Goal: Find contact information: Find contact information

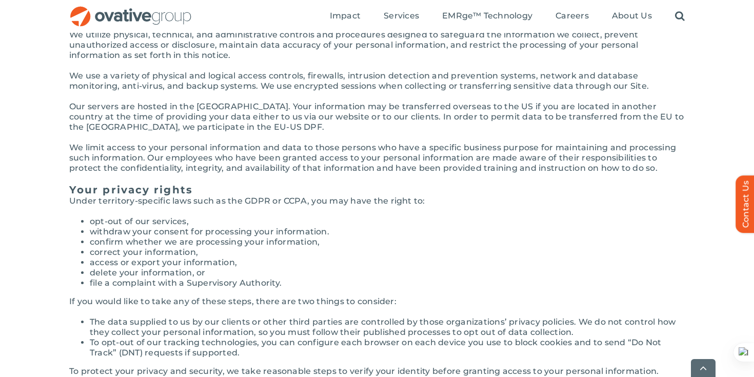
scroll to position [2429, 0]
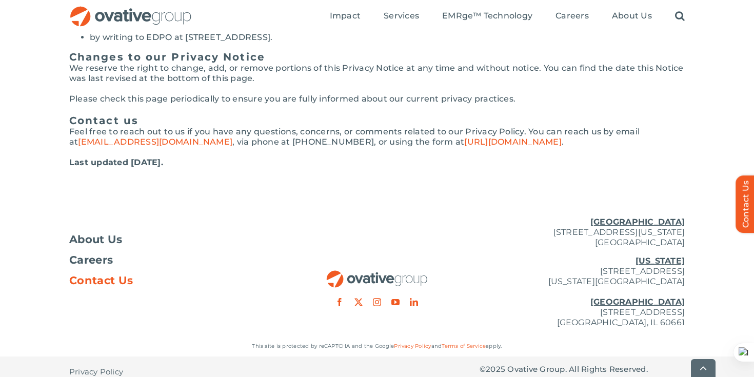
click at [112, 276] on span "Contact Us" at bounding box center [101, 281] width 64 height 10
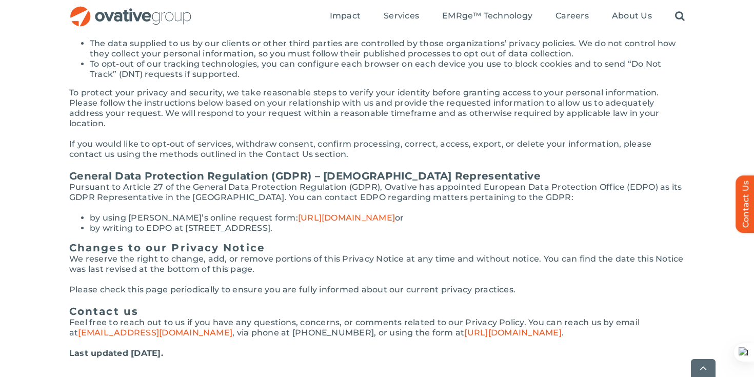
scroll to position [2368, 0]
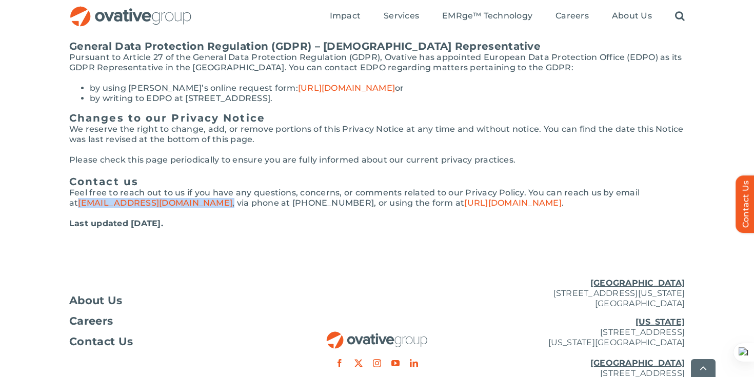
drag, startPoint x: 162, startPoint y: 192, endPoint x: 68, endPoint y: 192, distance: 93.4
copy p "privacy@ovative.com ,"
